Goal: Book appointment/travel/reservation

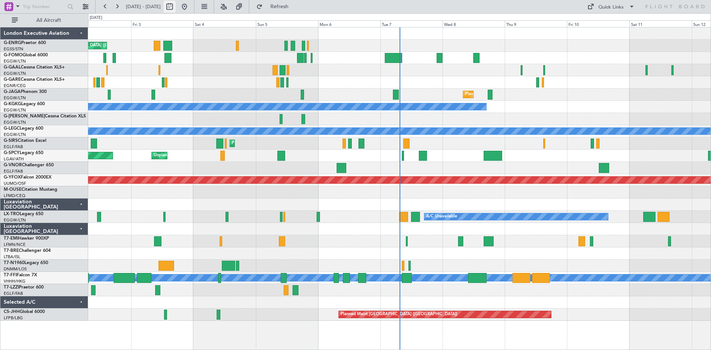
click at [176, 7] on button at bounding box center [170, 7] width 12 height 12
select select "10"
select select "2025"
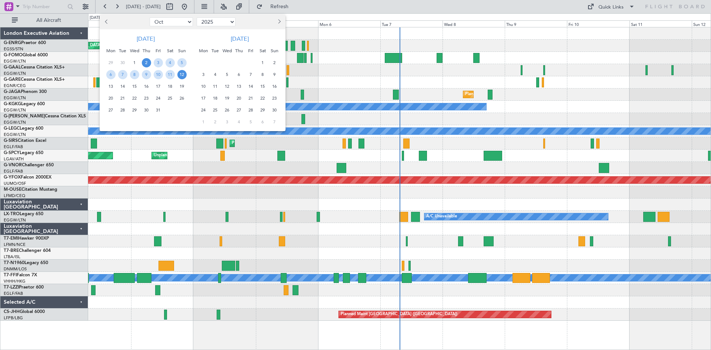
click at [107, 23] on span "Previous month" at bounding box center [107, 21] width 4 height 4
select select "9"
click at [108, 59] on div "1" at bounding box center [111, 63] width 12 height 12
click at [111, 84] on span "15" at bounding box center [110, 86] width 9 height 9
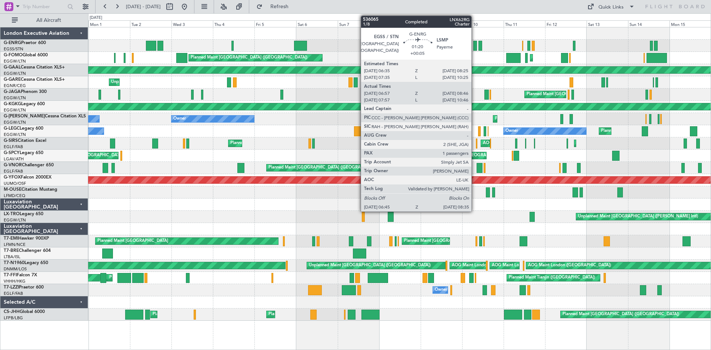
click at [475, 46] on div at bounding box center [474, 46] width 3 height 10
click at [475, 45] on div at bounding box center [474, 46] width 3 height 10
